Goal: Check status: Check status

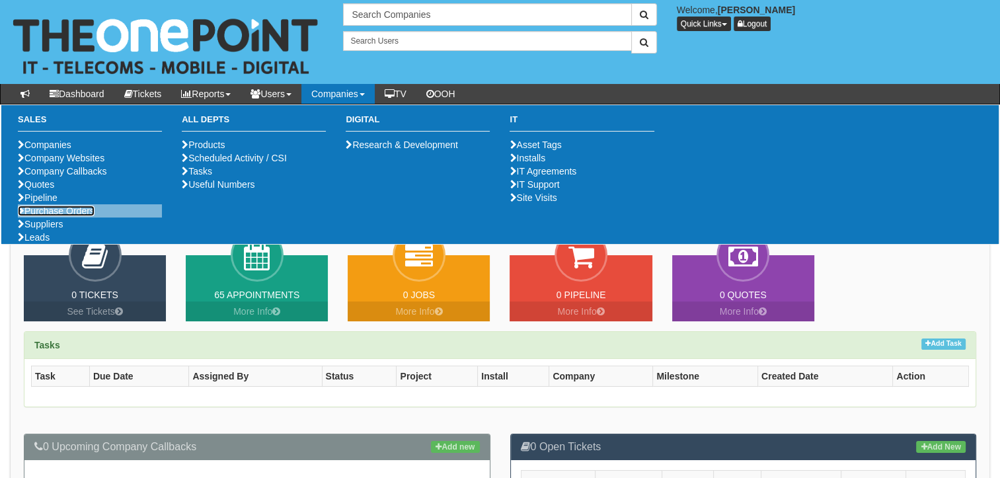
click at [52, 216] on link "Purchase Orders" at bounding box center [56, 211] width 77 height 11
click at [53, 244] on ul "Companies Company Websites Company Callbacks Quotes Pipeline Purchase Orders Su…" at bounding box center [90, 191] width 144 height 106
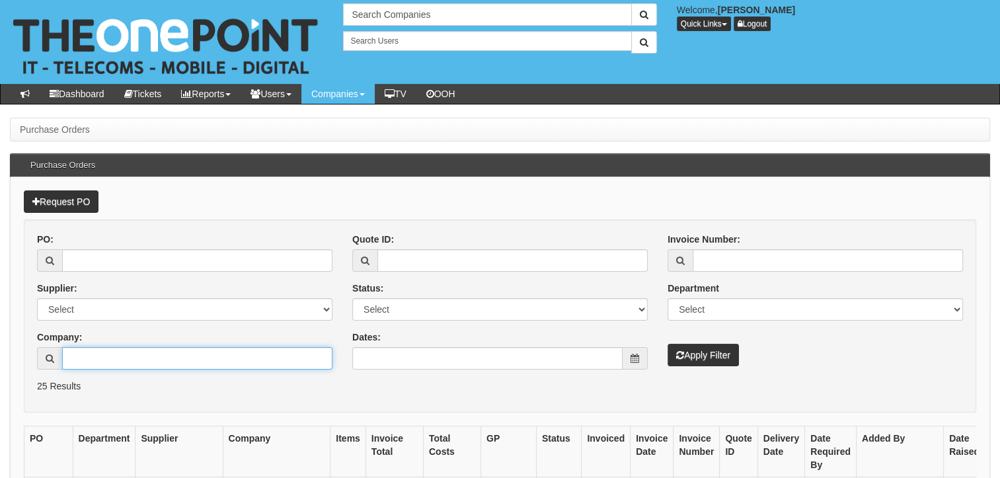
click at [106, 351] on input "Company:" at bounding box center [197, 358] width 270 height 22
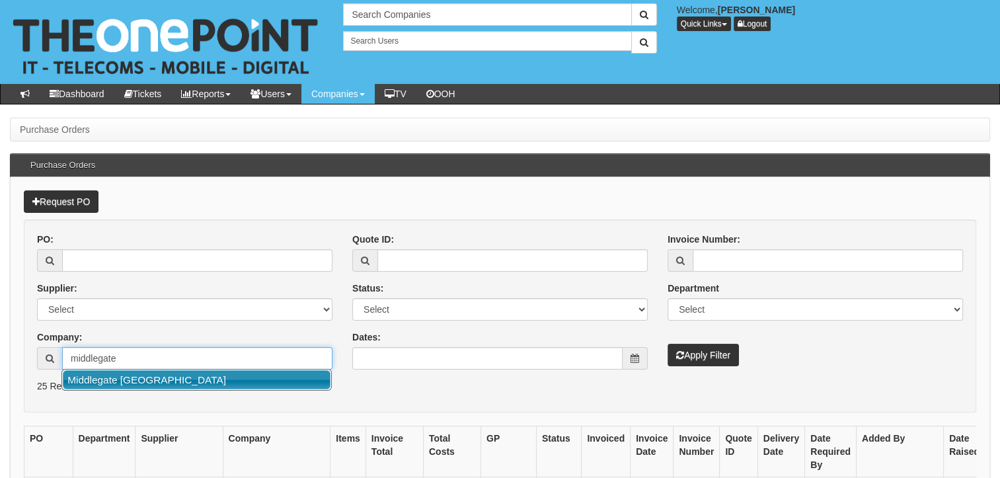
click at [151, 379] on link "Middlegate [GEOGRAPHIC_DATA]" at bounding box center [197, 379] width 268 height 19
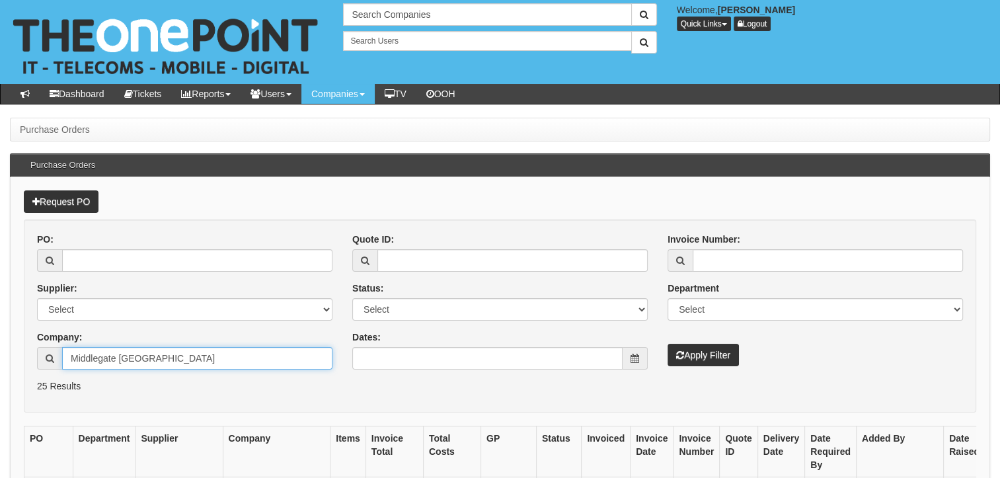
type input "Middlegate [GEOGRAPHIC_DATA]"
click at [723, 355] on button "Apply Filter" at bounding box center [703, 355] width 71 height 22
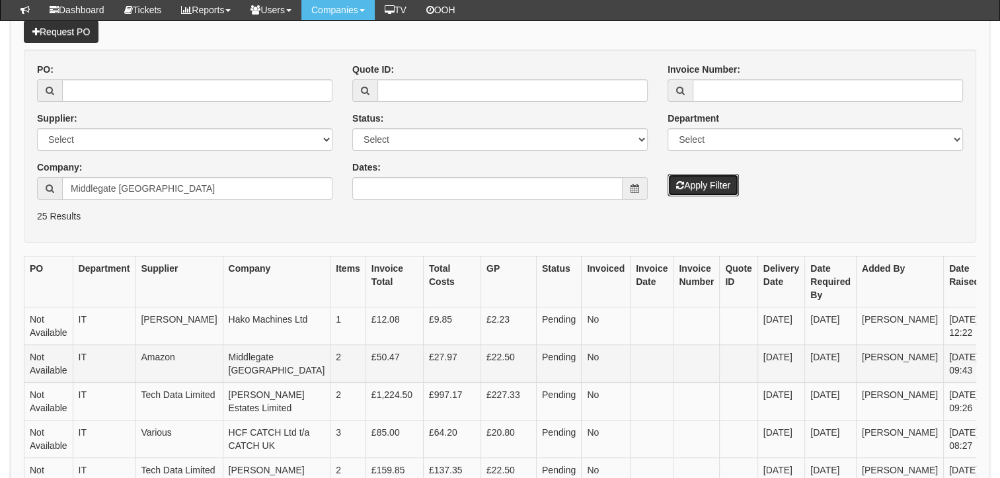
scroll to position [198, 0]
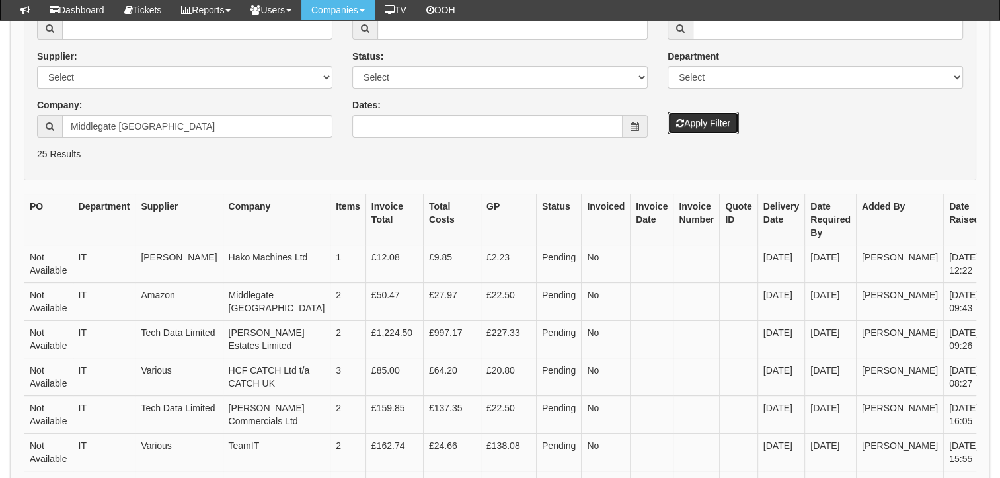
click at [731, 116] on button "Apply Filter" at bounding box center [703, 123] width 71 height 22
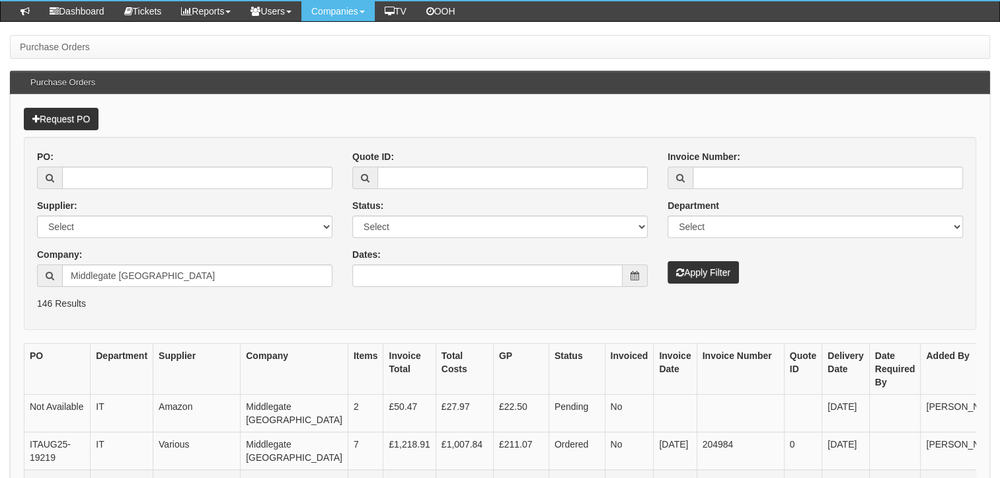
scroll to position [264, 0]
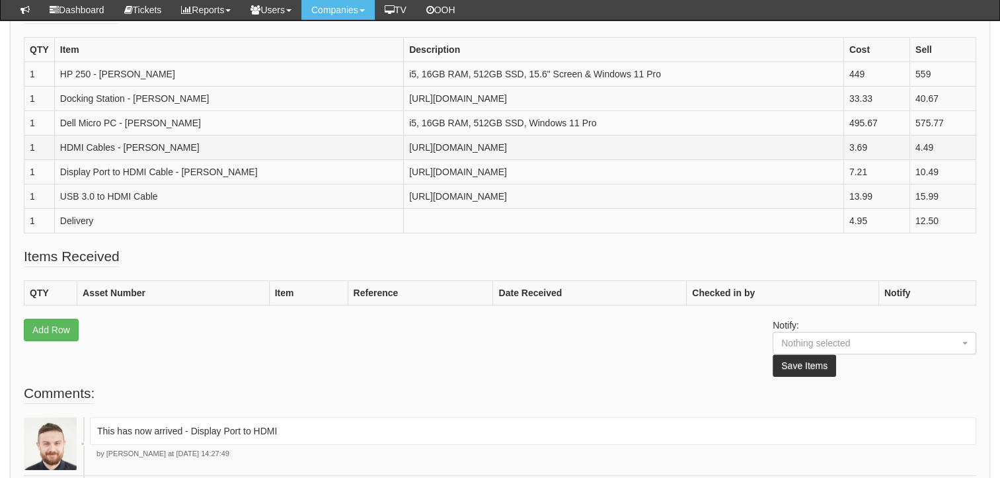
scroll to position [463, 0]
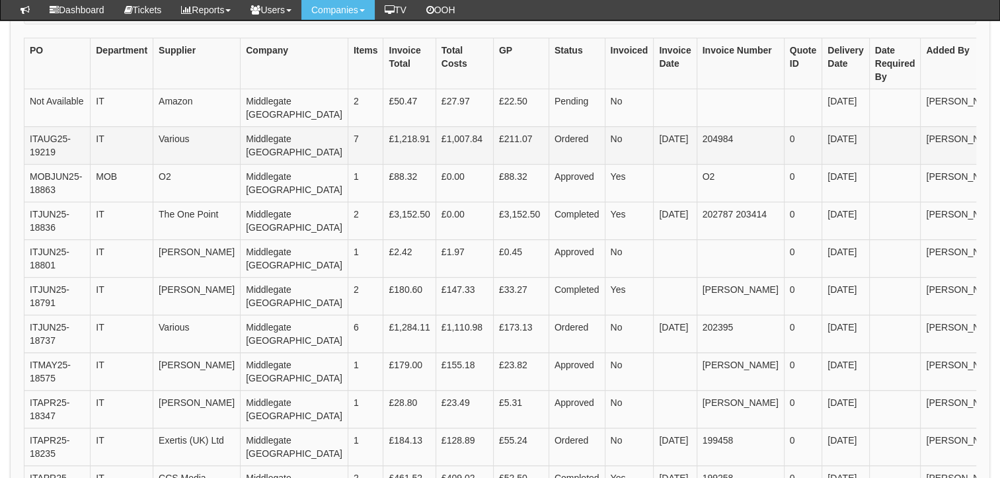
scroll to position [397, 0]
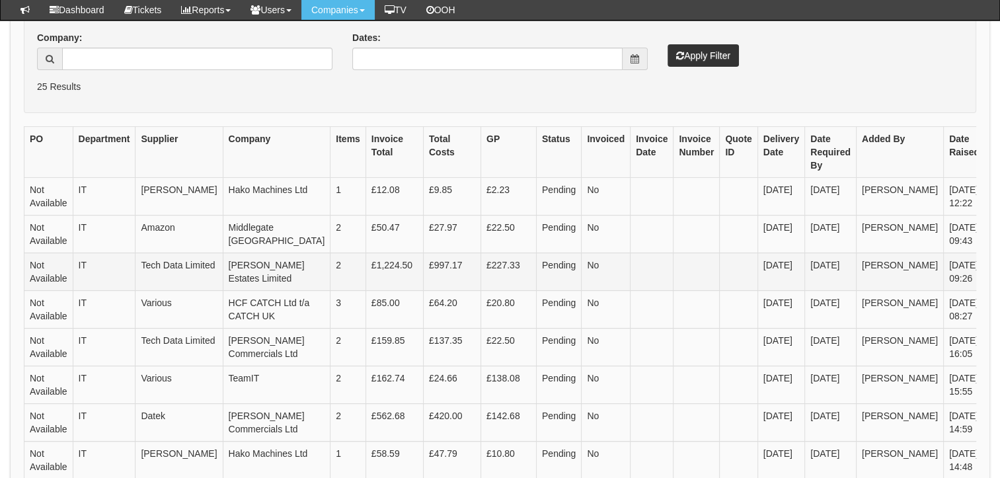
scroll to position [98, 0]
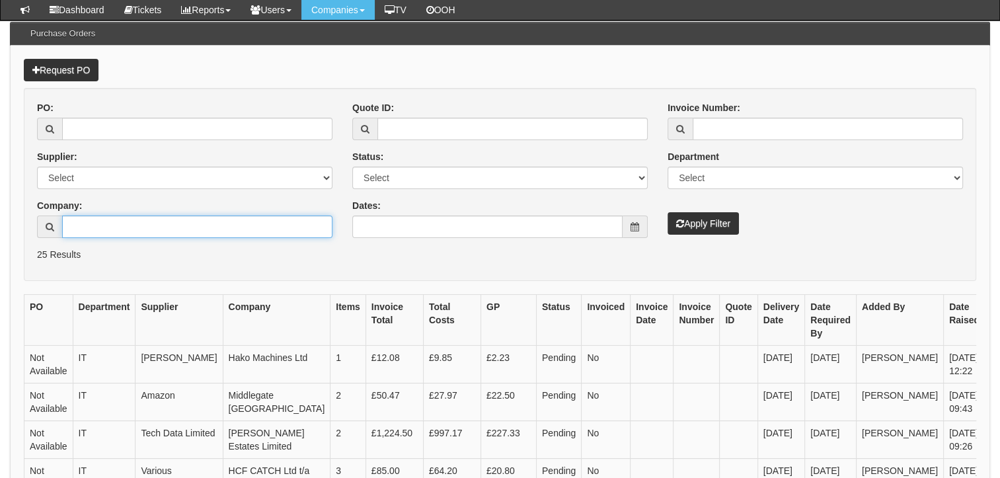
click at [223, 229] on input "Company:" at bounding box center [197, 227] width 270 height 22
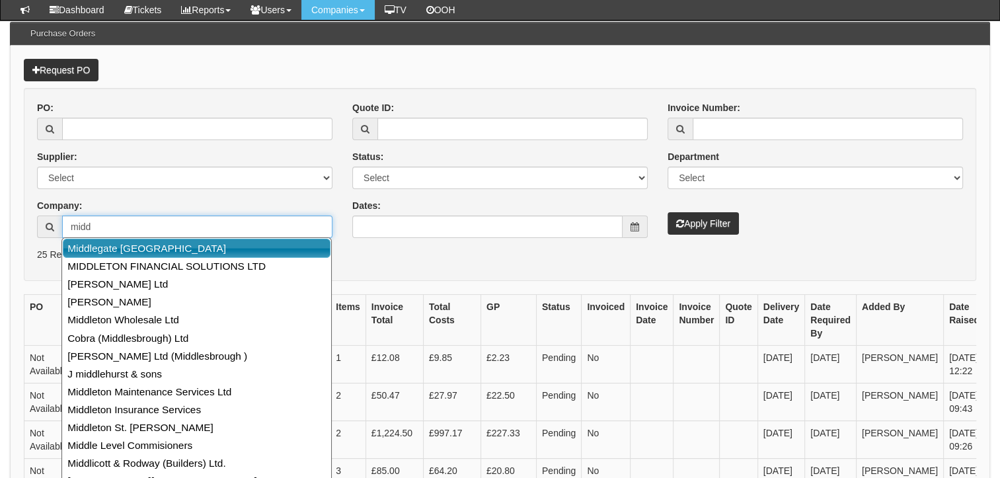
click at [140, 249] on link "Middlegate [GEOGRAPHIC_DATA]" at bounding box center [197, 248] width 268 height 19
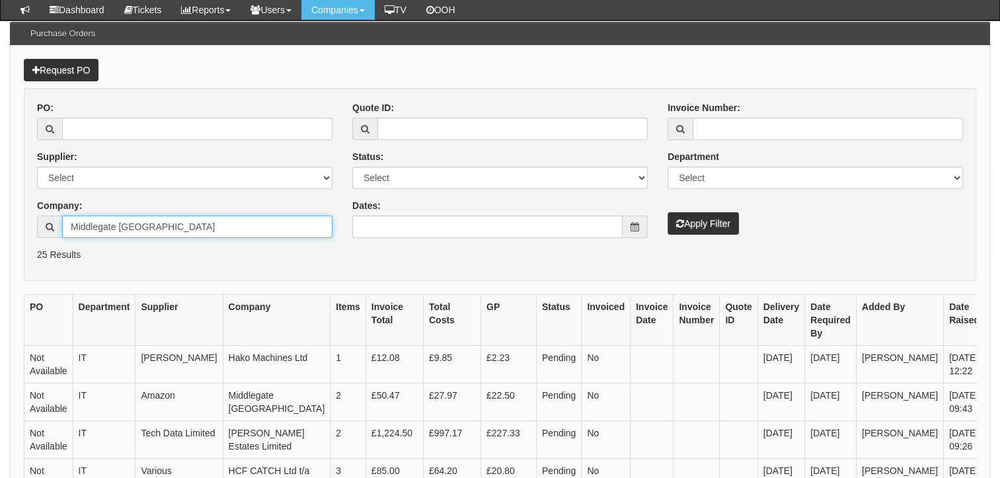
type input "Middlegate [GEOGRAPHIC_DATA]"
click at [696, 218] on button "Apply Filter" at bounding box center [703, 223] width 71 height 22
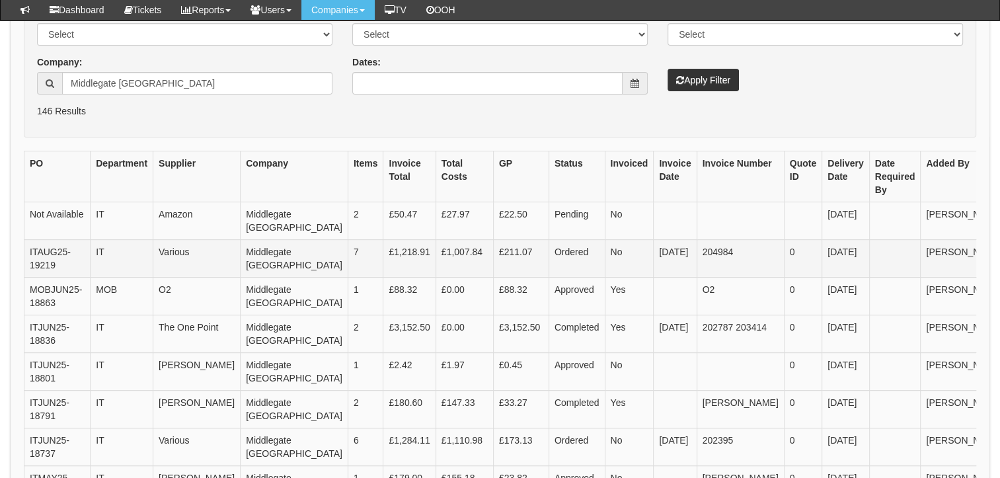
scroll to position [264, 0]
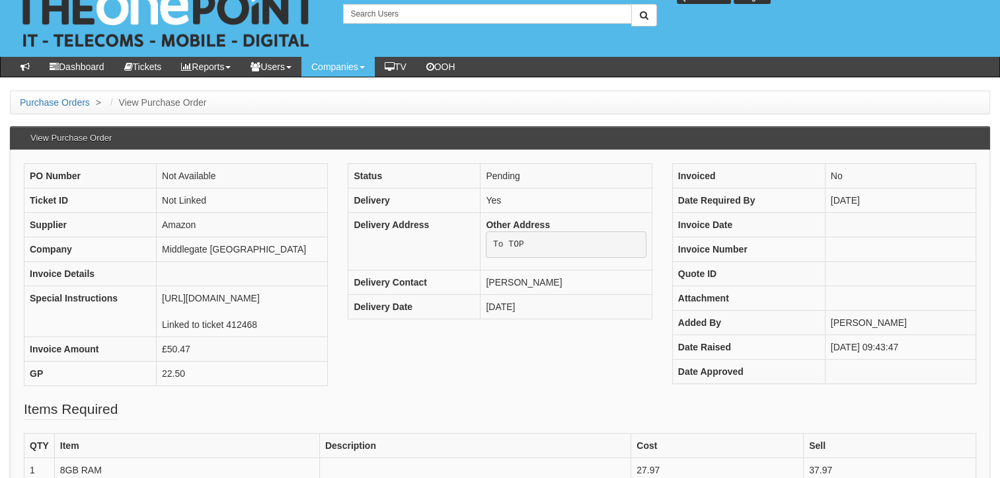
scroll to position [264, 0]
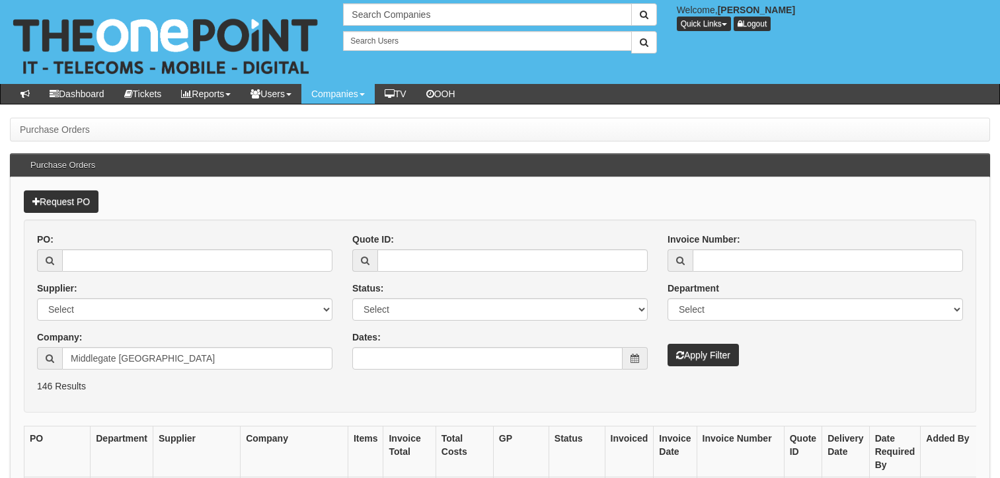
scroll to position [264, 0]
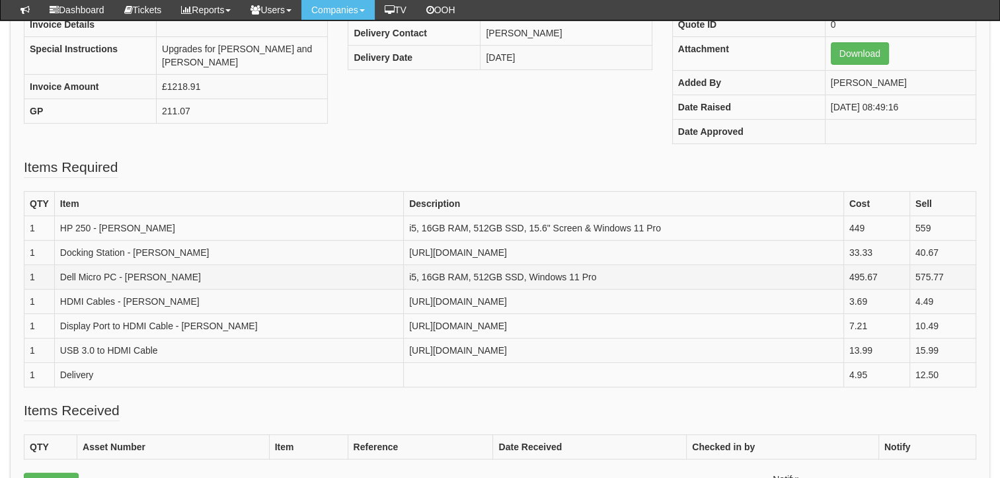
scroll to position [264, 0]
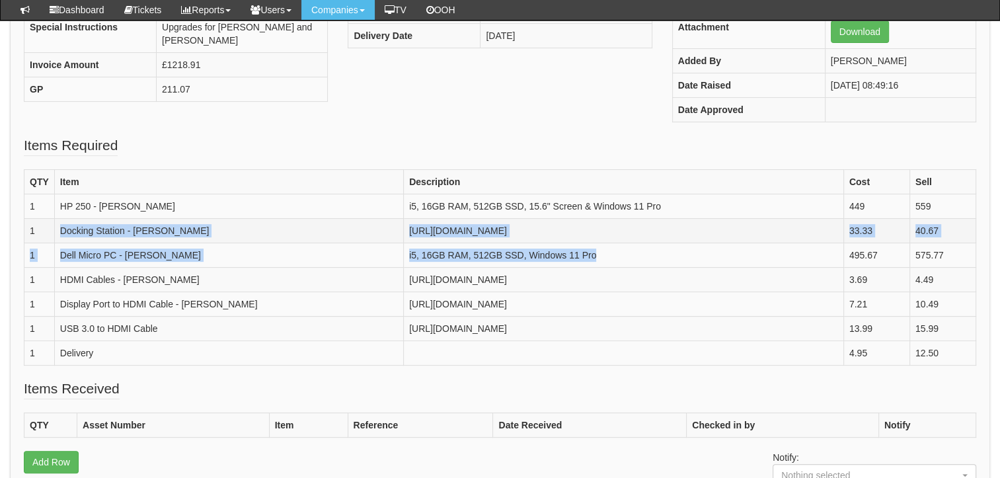
drag, startPoint x: 309, startPoint y: 297, endPoint x: 52, endPoint y: 275, distance: 258.1
click at [52, 275] on tbody "QTY Item Description Cost Sell 1 HP 250 - Sam i5, 16GB RAM, 512GB SSD, 15.6" Sc…" at bounding box center [500, 268] width 952 height 196
click at [404, 268] on td "i5, 16GB RAM, 512GB SSD, Windows 11 Pro" at bounding box center [624, 255] width 440 height 24
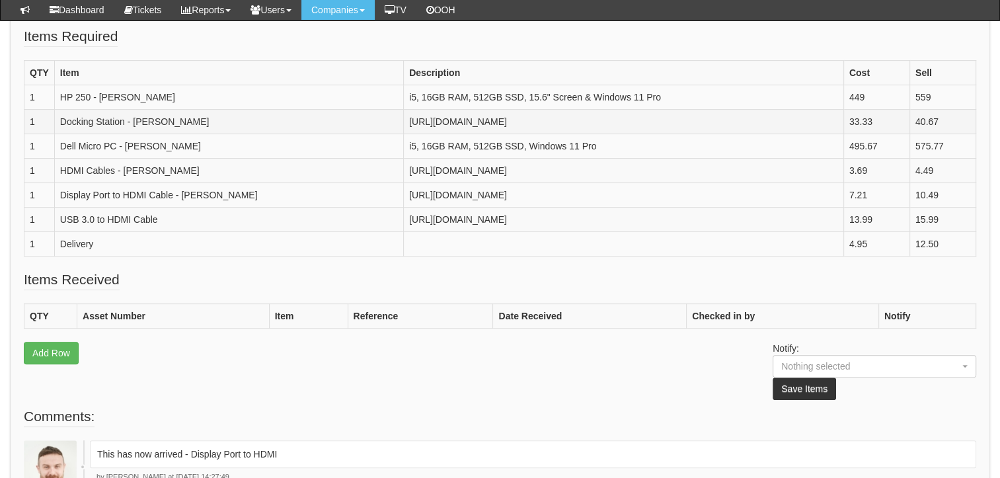
scroll to position [397, 0]
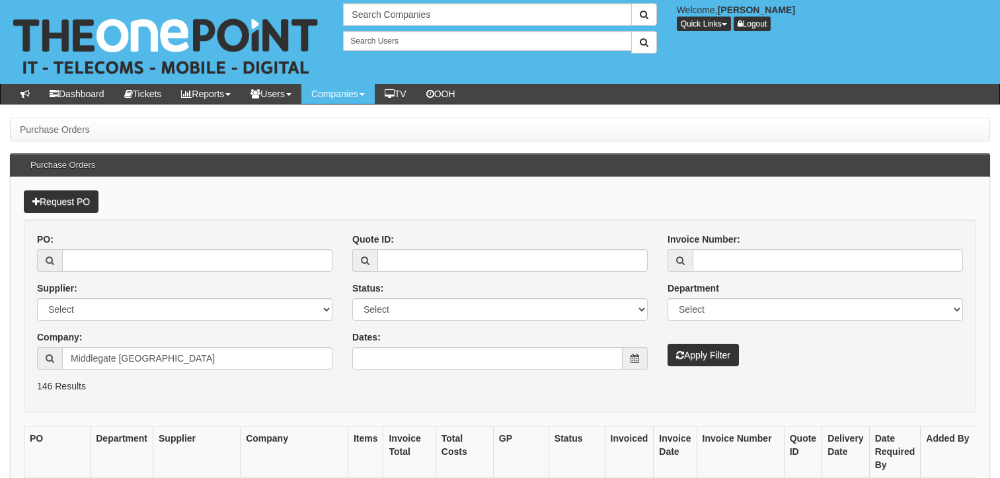
scroll to position [264, 0]
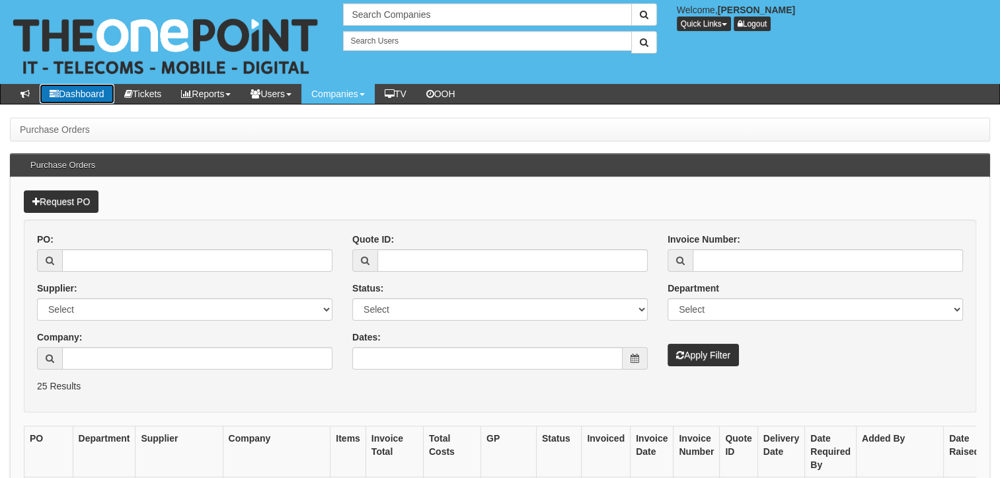
click at [73, 99] on link "Dashboard" at bounding box center [77, 94] width 75 height 20
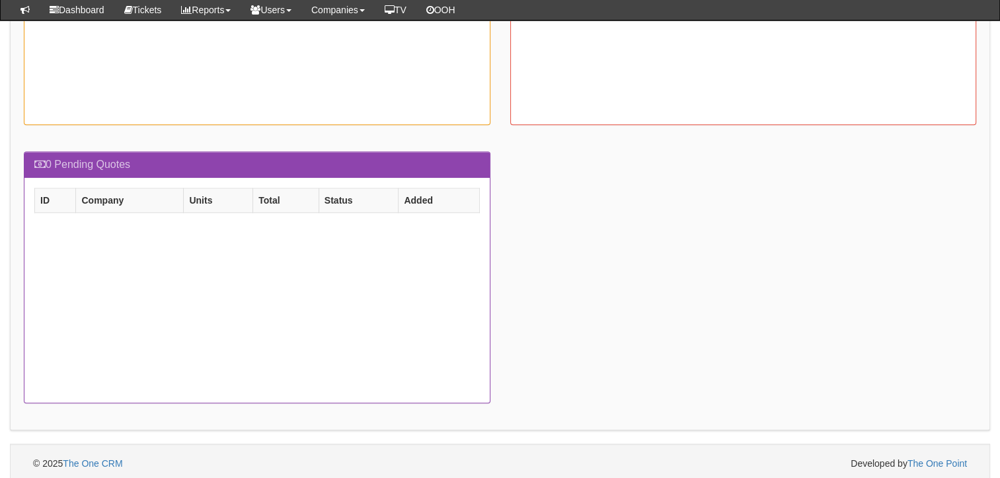
scroll to position [1084, 0]
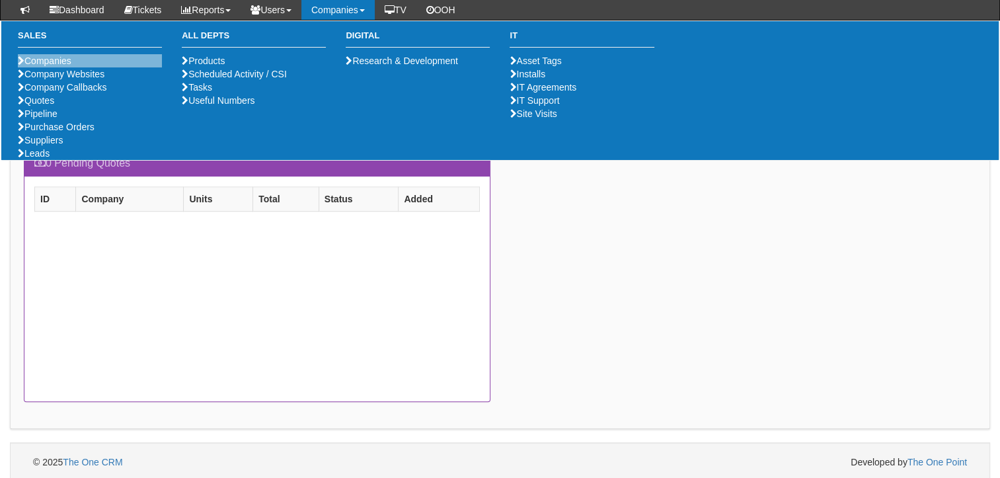
click at [104, 63] on li "Companies" at bounding box center [90, 60] width 144 height 13
click at [71, 60] on link "Companies" at bounding box center [45, 61] width 54 height 11
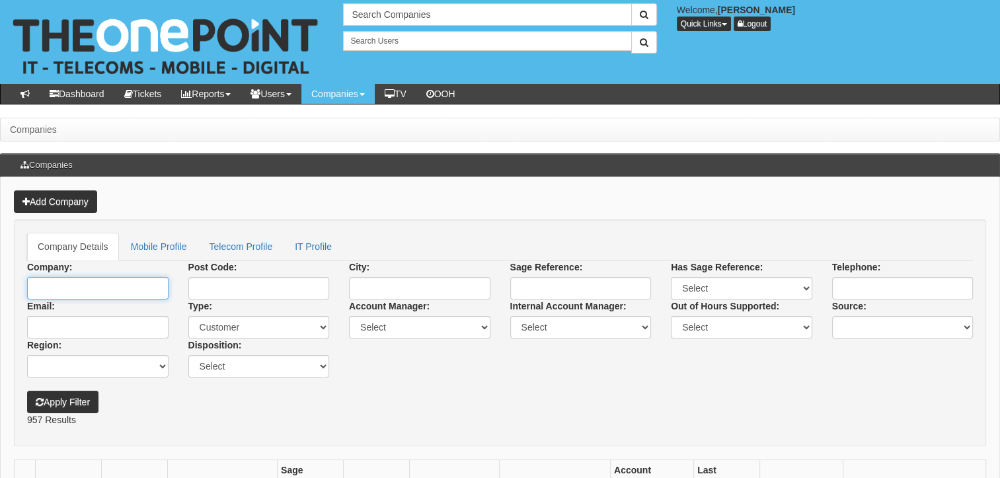
click at [122, 290] on input "Company:" at bounding box center [97, 288] width 141 height 22
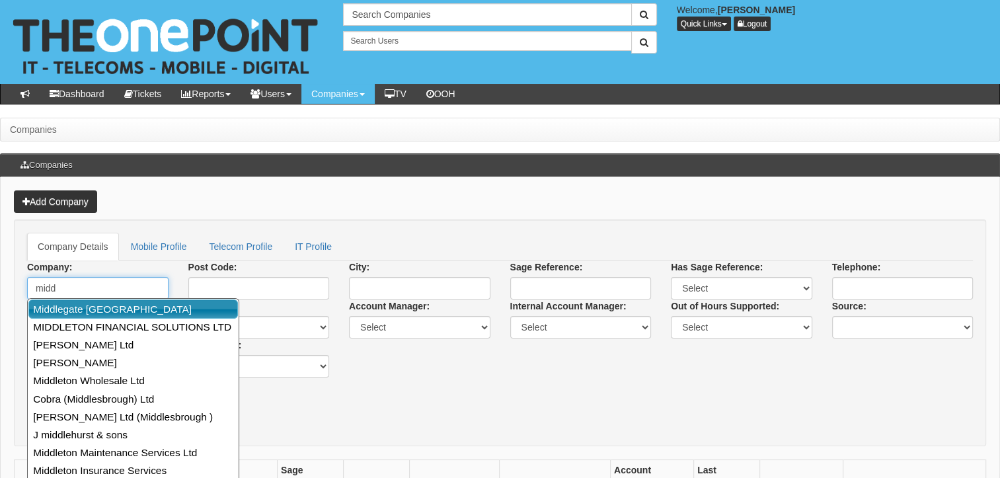
click at [116, 308] on link "Middlegate [GEOGRAPHIC_DATA]" at bounding box center [133, 309] width 210 height 19
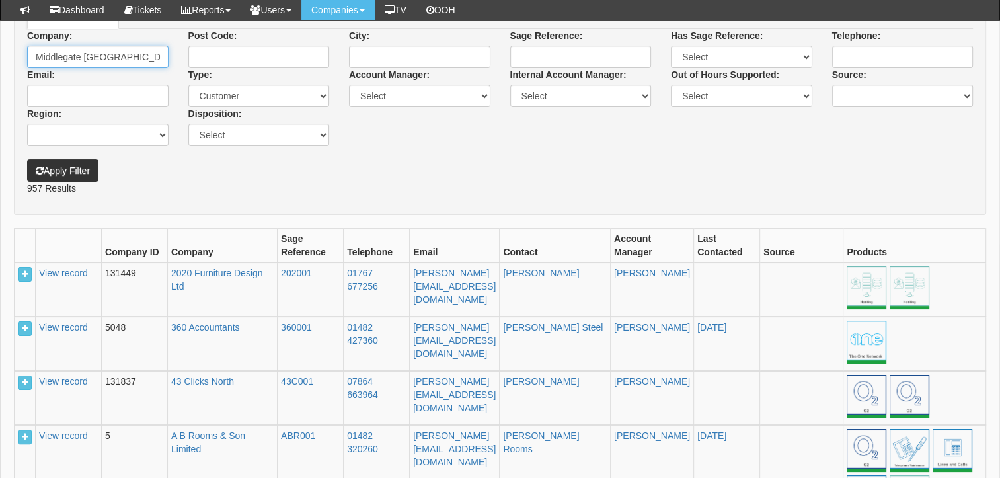
scroll to position [198, 0]
type input "Middlegate [GEOGRAPHIC_DATA]"
click at [66, 171] on button "Apply Filter" at bounding box center [62, 170] width 71 height 22
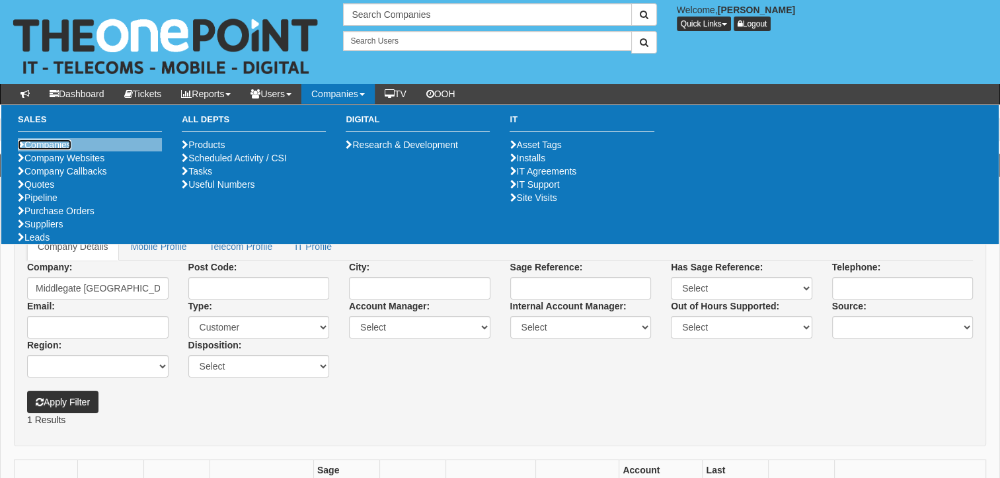
click at [70, 144] on link "Companies" at bounding box center [45, 145] width 54 height 11
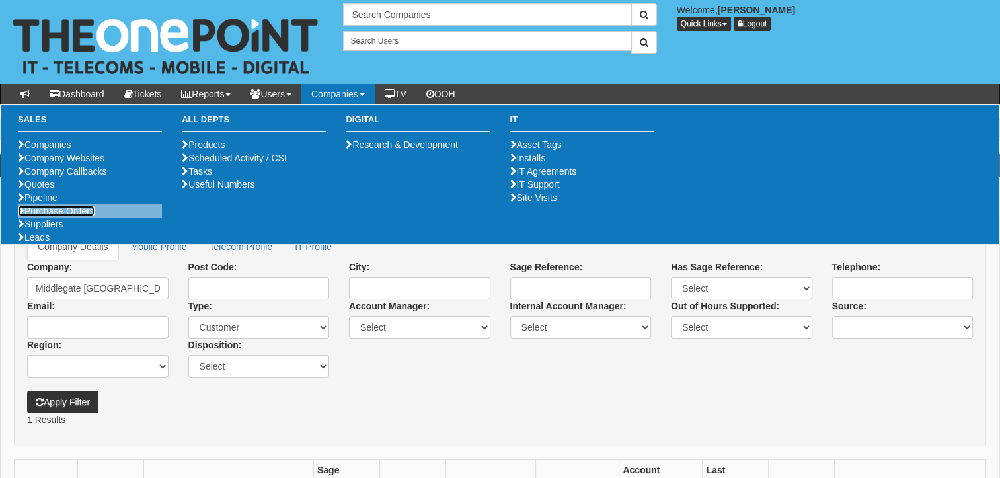
click at [86, 216] on link "Purchase Orders" at bounding box center [56, 211] width 77 height 11
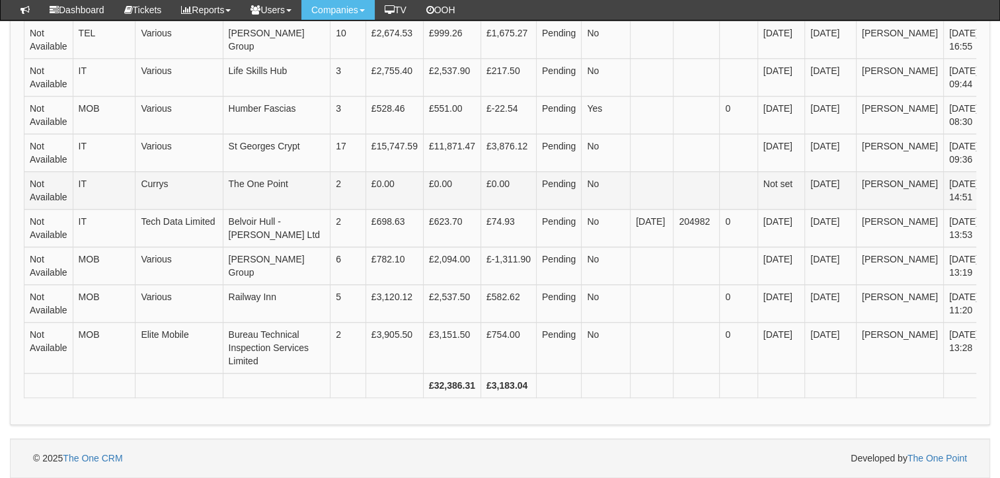
scroll to position [1681, 0]
click at [991, 291] on link "View" at bounding box center [1007, 298] width 32 height 15
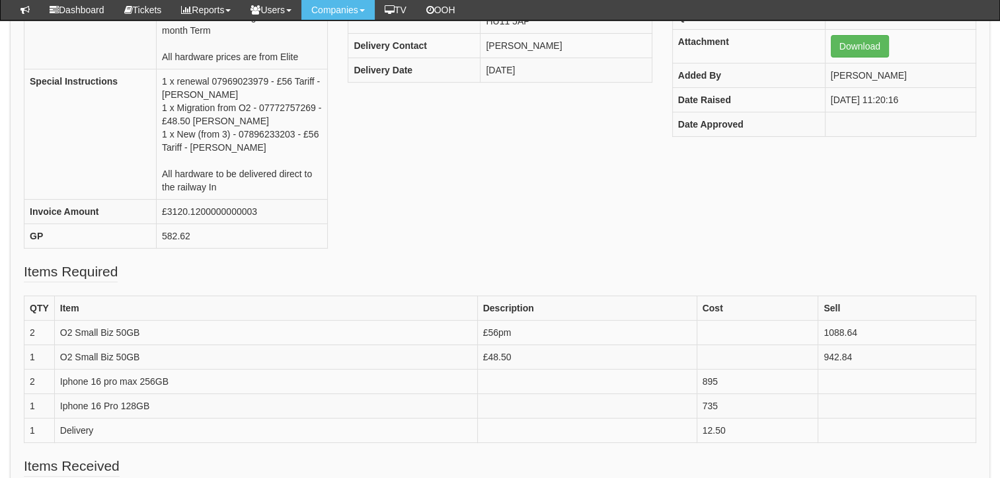
scroll to position [264, 0]
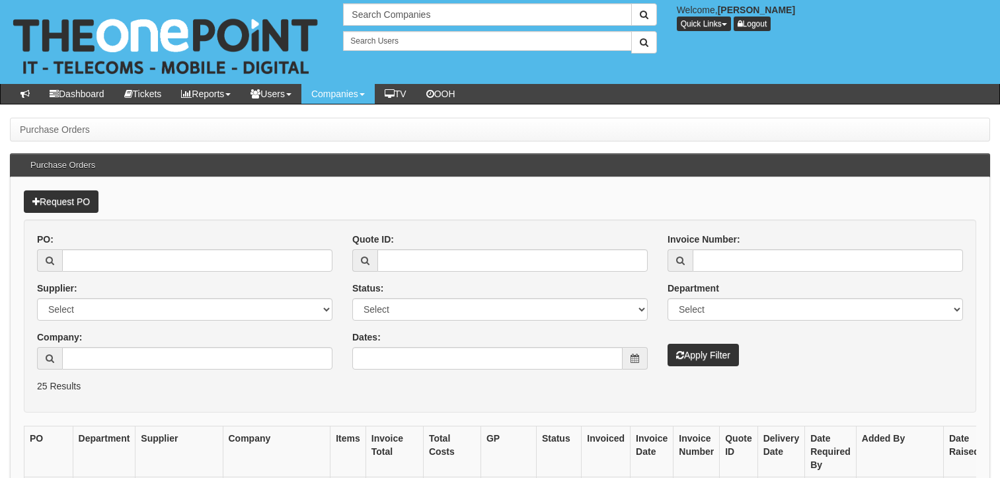
scroll to position [1709, 0]
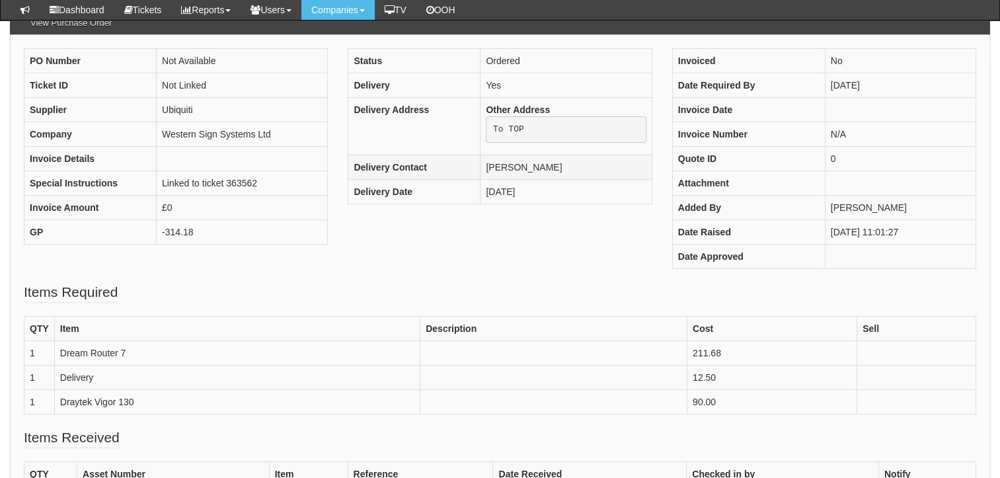
scroll to position [66, 0]
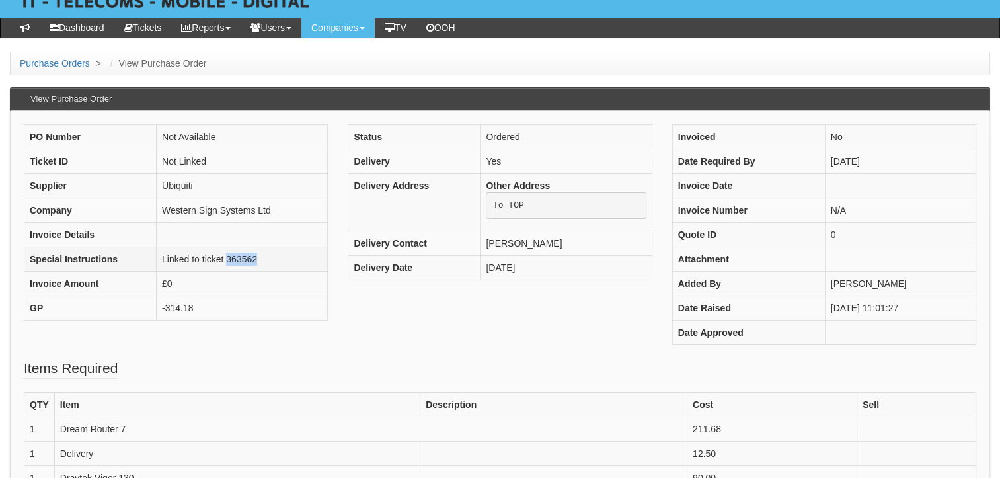
drag, startPoint x: 294, startPoint y: 255, endPoint x: 227, endPoint y: 253, distance: 66.2
click at [227, 253] on td "Linked to ticket 363562" at bounding box center [242, 259] width 171 height 24
copy td "363562"
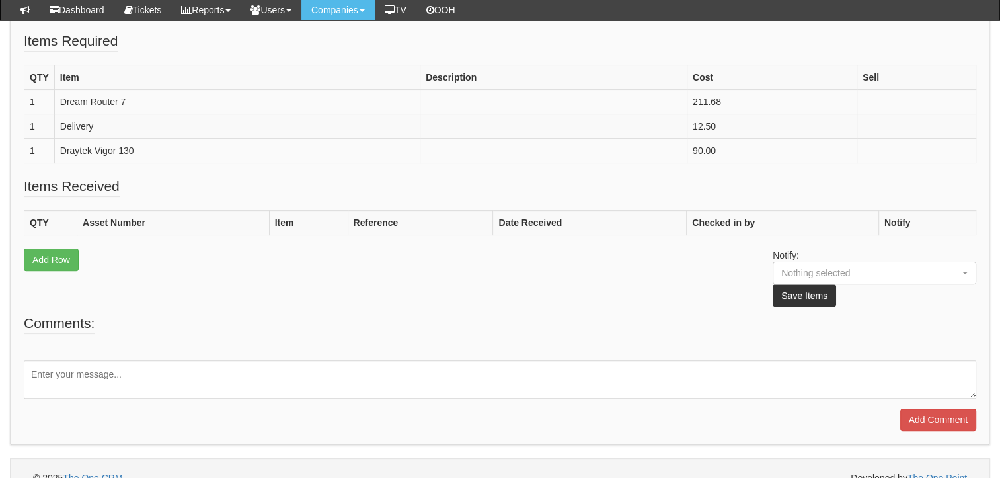
scroll to position [376, 0]
